Goal: Information Seeking & Learning: Learn about a topic

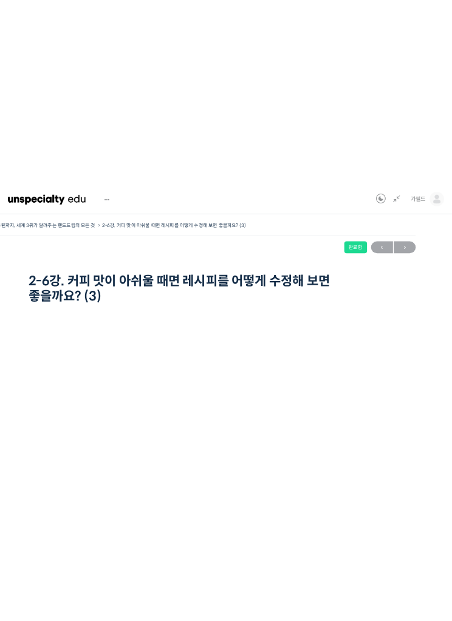
scroll to position [49, 0]
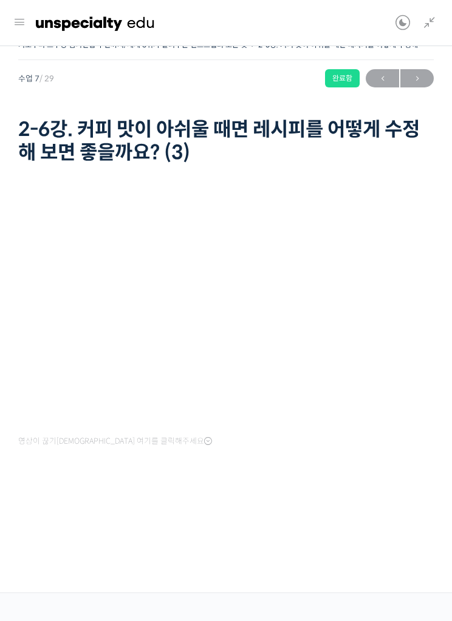
click at [331, 81] on div "완료함" at bounding box center [342, 78] width 35 height 18
click at [328, 77] on div "완료함" at bounding box center [342, 78] width 35 height 18
click at [405, 72] on span "→" at bounding box center [416, 78] width 33 height 16
click at [410, 83] on span "→" at bounding box center [416, 78] width 33 height 16
click at [409, 69] on link "다음 →" at bounding box center [416, 78] width 33 height 18
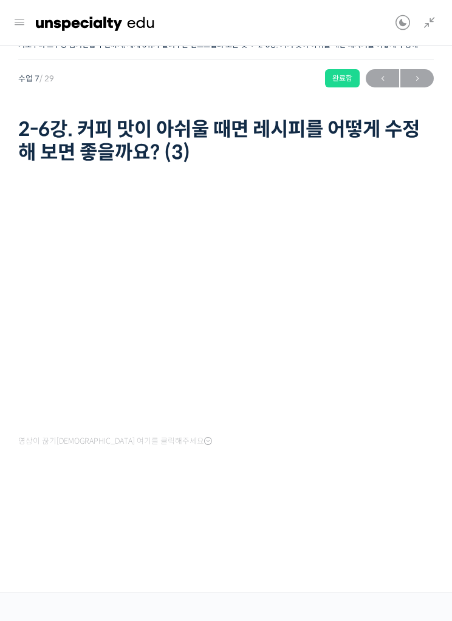
click at [417, 32] on link at bounding box center [426, 23] width 21 height 46
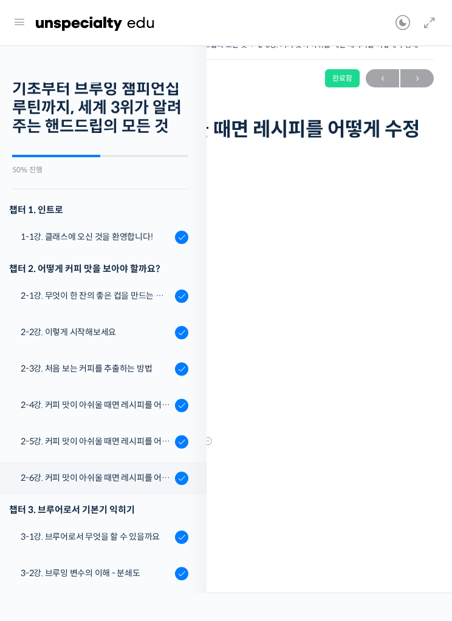
click at [420, 22] on link at bounding box center [426, 23] width 21 height 46
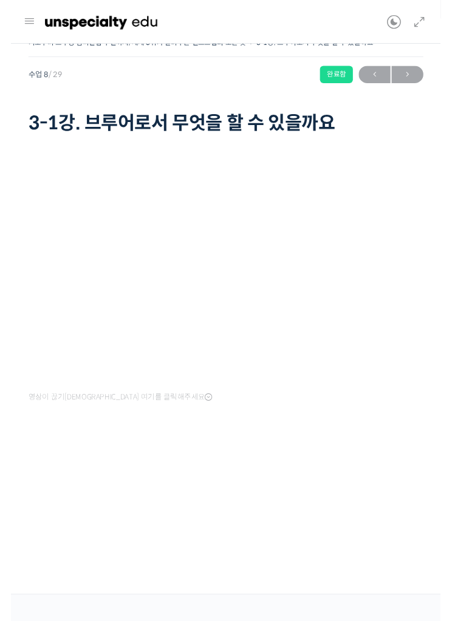
scroll to position [8, 0]
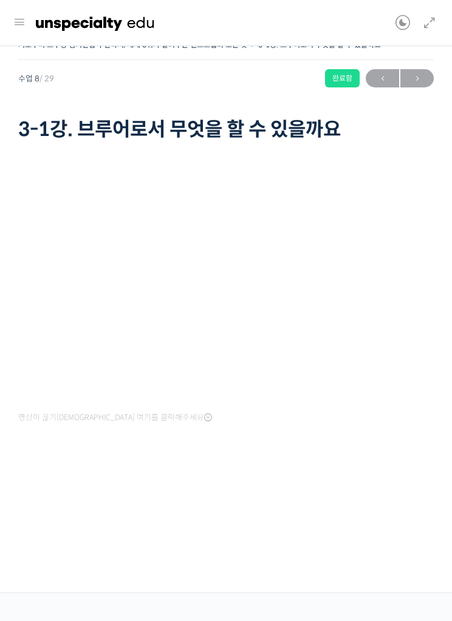
click at [411, 79] on link "다음 →" at bounding box center [416, 78] width 33 height 18
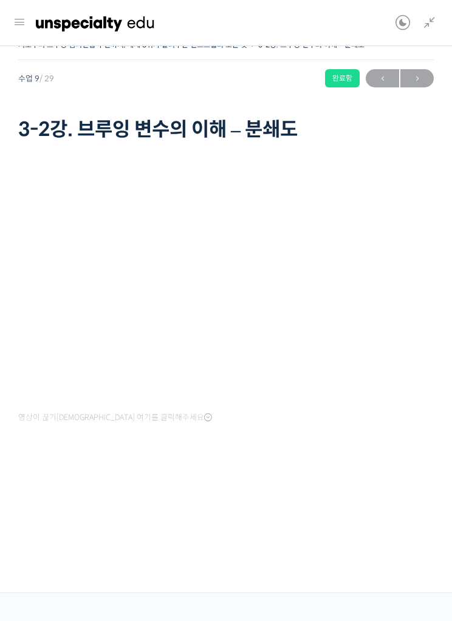
scroll to position [513, 0]
click at [383, 81] on span "←" at bounding box center [382, 78] width 33 height 16
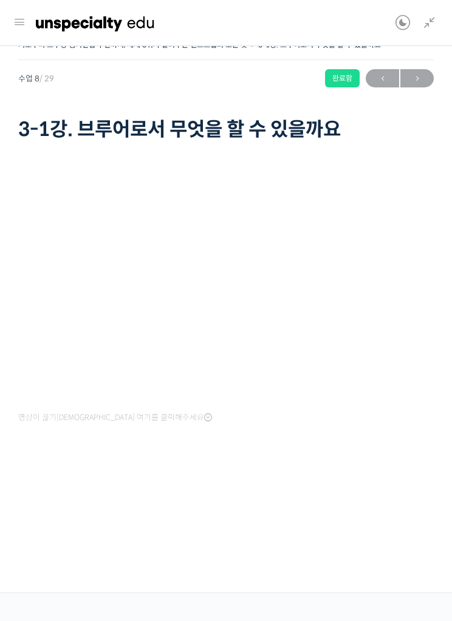
scroll to position [454, 0]
click at [425, 82] on span "→" at bounding box center [416, 78] width 33 height 16
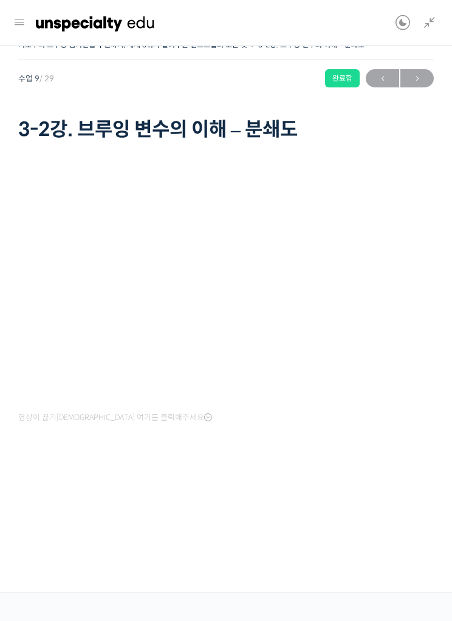
scroll to position [513, 0]
